Goal: Transaction & Acquisition: Obtain resource

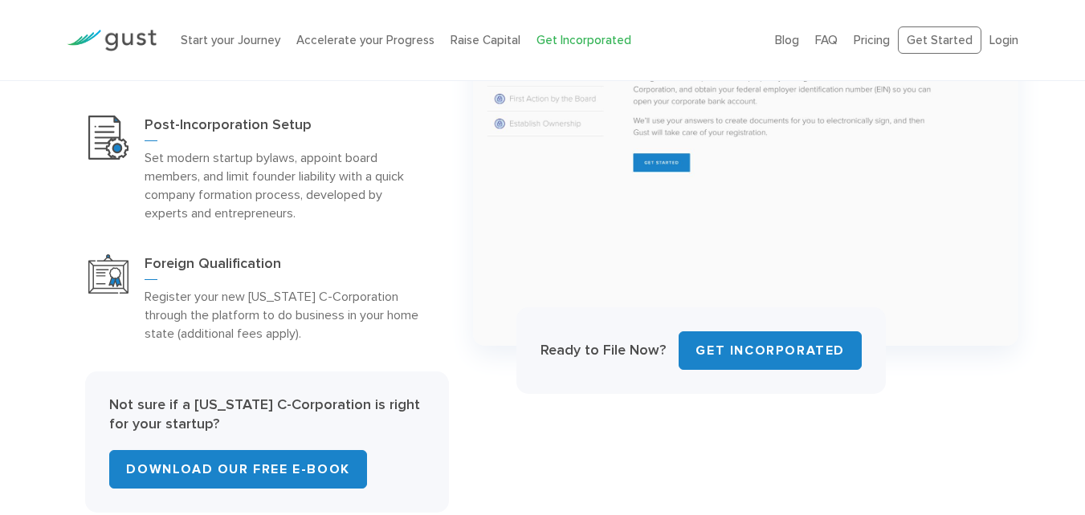
scroll to position [1124, 0]
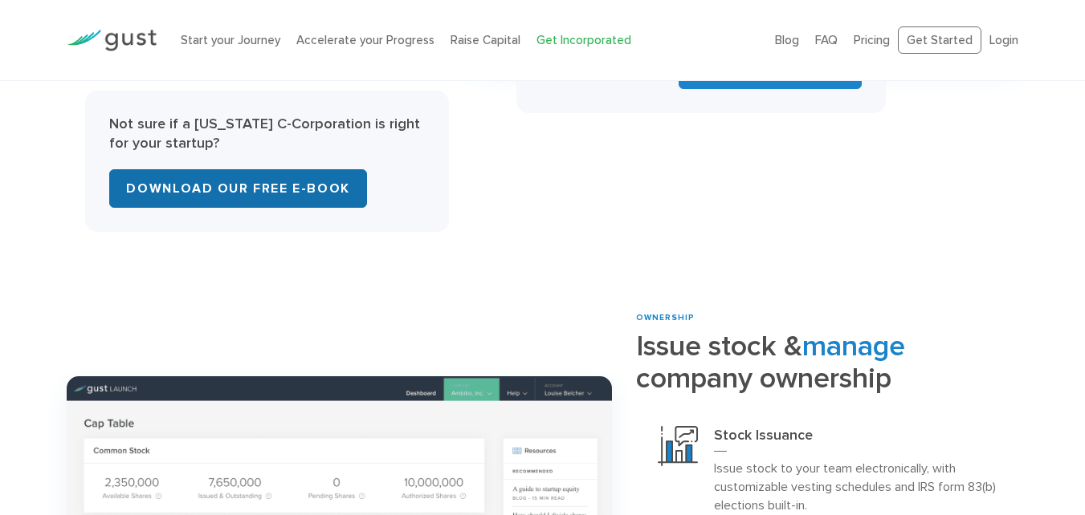
click at [359, 192] on link "Download Our Free E-Book" at bounding box center [237, 188] width 257 height 39
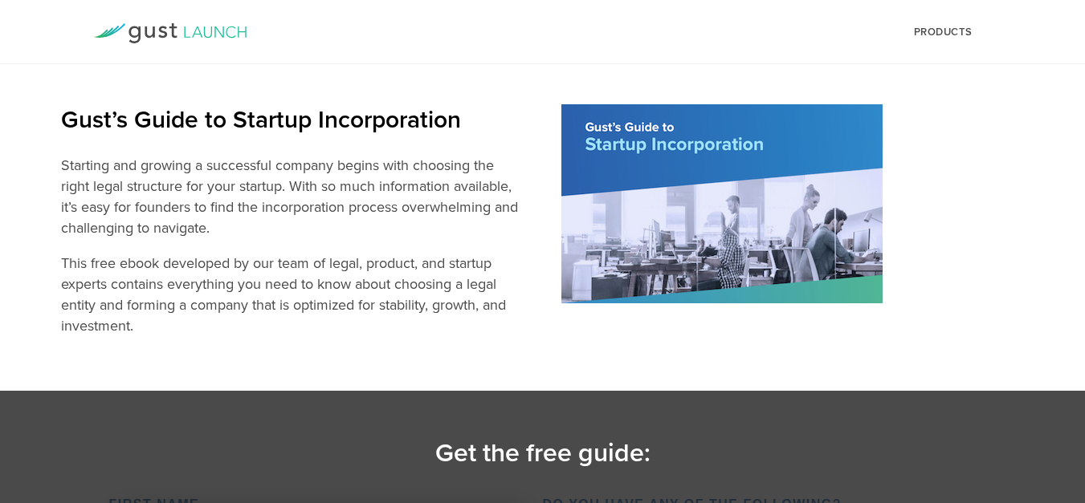
drag, startPoint x: 758, startPoint y: 24, endPoint x: 764, endPoint y: 14, distance: 11.2
click at [763, 128] on img at bounding box center [721, 203] width 321 height 199
click at [733, 219] on img at bounding box center [721, 203] width 321 height 199
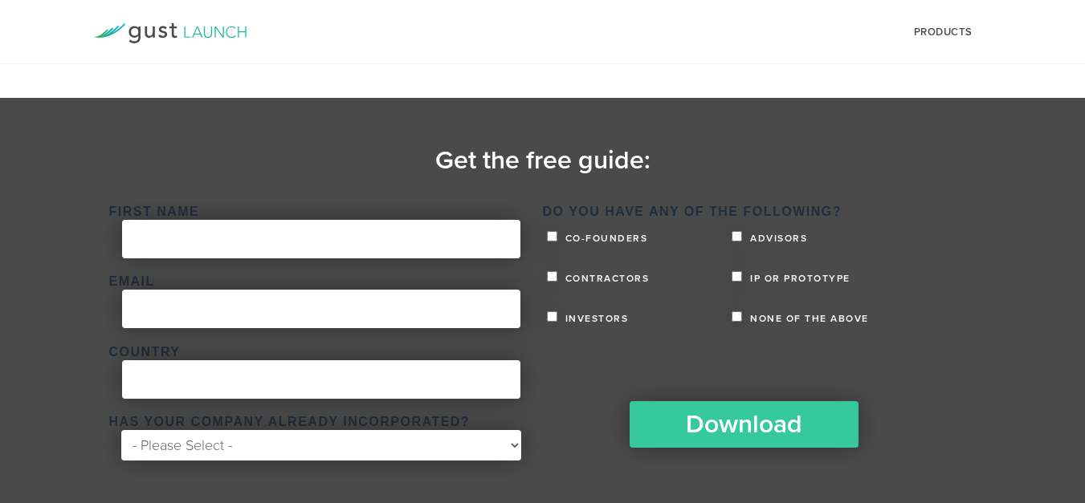
scroll to position [318, 0]
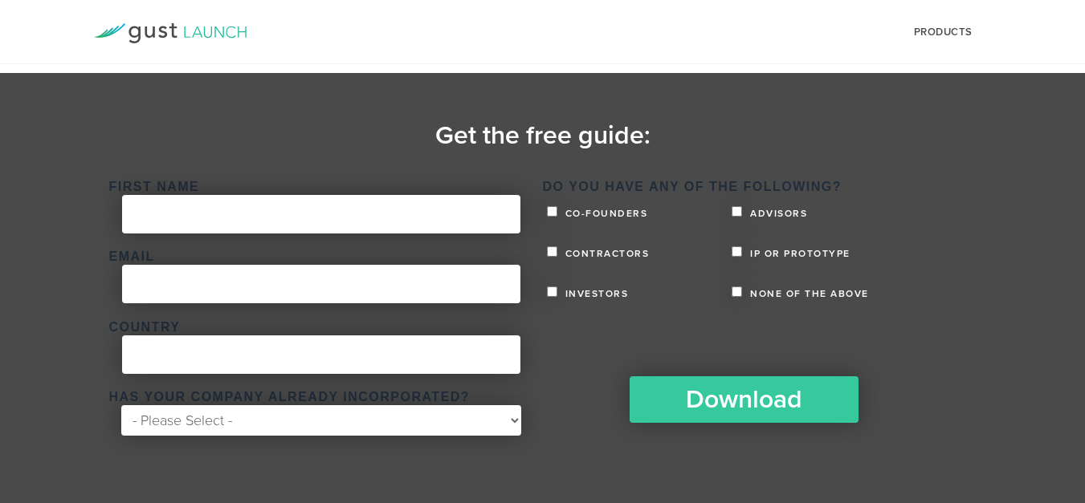
click at [770, 116] on section "Get the free guide: First Name * Email * Country * Has your company already inc…" at bounding box center [542, 288] width 1085 height 430
click at [893, 104] on section "Get the free guide: First Name * Email * Country * Has your company already inc…" at bounding box center [542, 288] width 1085 height 430
drag, startPoint x: 586, startPoint y: 222, endPoint x: 565, endPoint y: 251, distance: 35.7
click at [729, 108] on section "Get the free guide: First Name * Email * Country * Has your company already inc…" at bounding box center [542, 288] width 1085 height 430
click at [739, 124] on section "Get the free guide: First Name * Email * Country * Has your company already inc…" at bounding box center [542, 288] width 1085 height 430
